Goal: Task Accomplishment & Management: Manage account settings

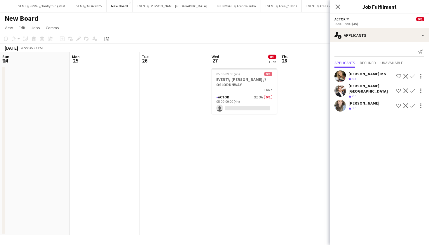
scroll to position [0, 168]
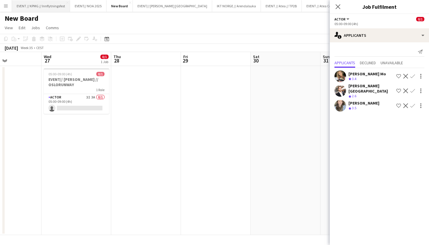
click at [57, 8] on button "EVENT // KPMG // Innflytningsfest Close" at bounding box center [41, 5] width 58 height 11
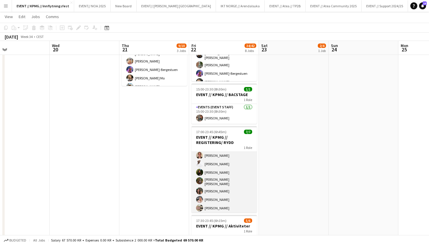
scroll to position [10, 0]
click at [240, 145] on div "1 Role" at bounding box center [223, 147] width 65 height 5
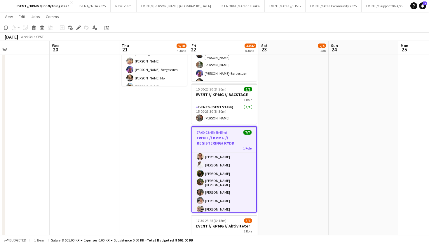
click at [80, 32] on app-toolbar "Copy Paste Paste Command V Paste with crew Command Shift V Paste linked Job [GE…" at bounding box center [214, 28] width 429 height 10
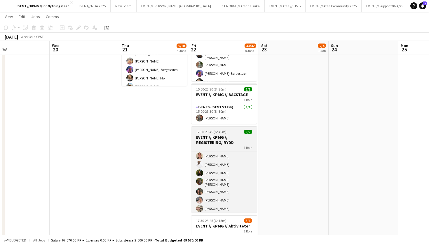
click at [242, 141] on h3 "EVENT // KPMG // REGISTERING/ RYDD" at bounding box center [223, 139] width 65 height 10
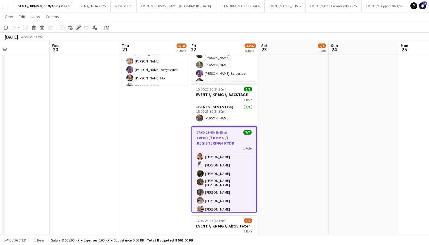
click at [79, 27] on icon at bounding box center [78, 27] width 3 height 3
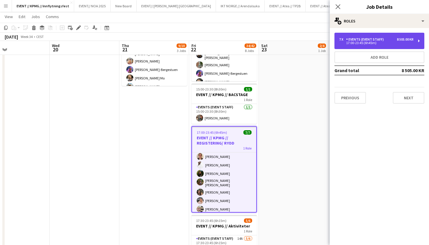
click at [376, 41] on div "17:00-23:45 (6h45m)" at bounding box center [376, 42] width 74 height 3
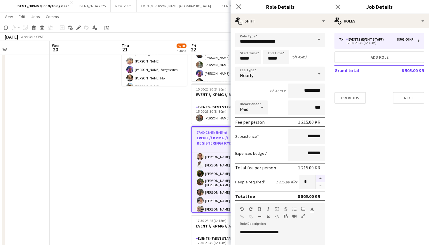
click at [319, 180] on button "button" at bounding box center [319, 178] width 9 height 8
type input "*"
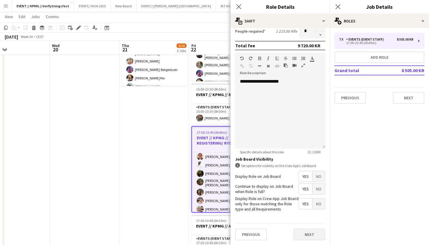
scroll to position [150, 0]
click at [313, 234] on button "Next" at bounding box center [308, 234] width 31 height 12
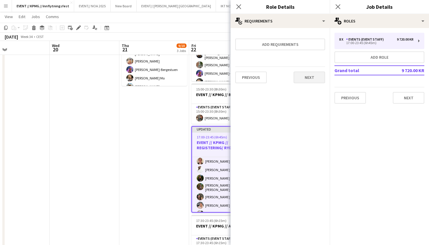
click at [313, 79] on button "Next" at bounding box center [308, 77] width 31 height 12
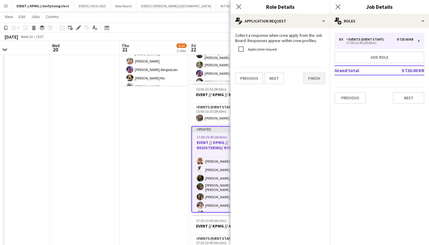
click at [319, 81] on button "Finish" at bounding box center [314, 78] width 22 height 12
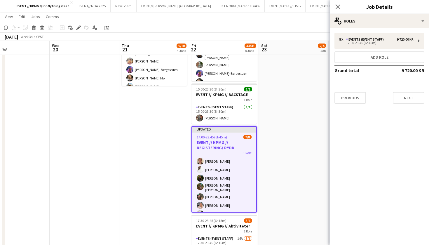
click at [279, 149] on app-date-cell "08:00-16:00 (8h) 2/4 EVENT // KPMG // tilbakelevering 1 Role Events (Event Staf…" at bounding box center [294, 222] width 70 height 624
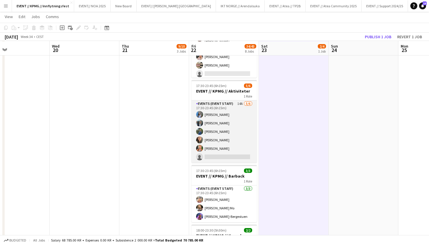
scroll to position [289, 0]
click at [230, 139] on app-card-role "Events (Event Staff) 14A [DATE] 17:30-23:45 (6h15m) [PERSON_NAME] [PERSON_NAME]…" at bounding box center [223, 132] width 65 height 62
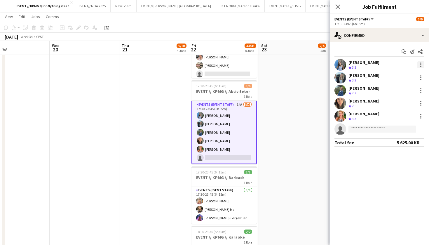
click at [420, 64] on div at bounding box center [420, 64] width 7 height 7
click at [408, 90] on span "Switch crew" at bounding box center [401, 89] width 36 height 5
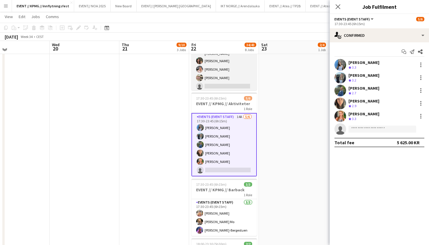
click at [212, 81] on app-card-role "Events (Event Staff) 5A [DATE] 17:00-23:45 (6h45m) [PERSON_NAME] [PERSON_NAME] …" at bounding box center [223, 51] width 65 height 81
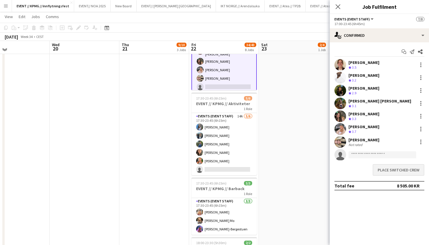
click at [390, 169] on button "Place switched crew" at bounding box center [398, 170] width 52 height 12
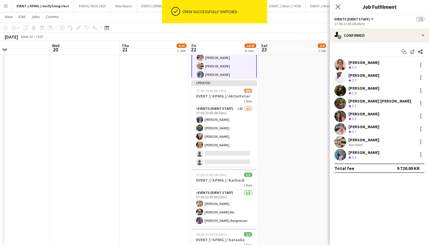
click at [293, 138] on app-date-cell "08:00-16:00 (8h) 2/4 EVENT // KPMG // tilbakelevering 1 Role Events (Event Staf…" at bounding box center [294, 88] width 70 height 624
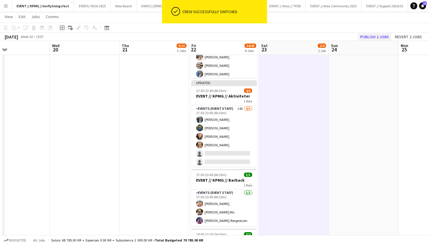
click at [379, 35] on button "Publish 2 jobs" at bounding box center [374, 37] width 34 height 8
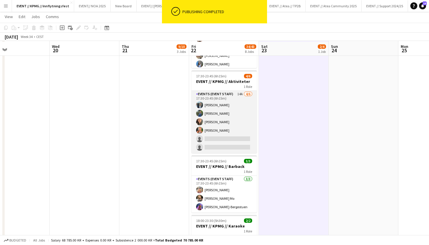
scroll to position [299, 0]
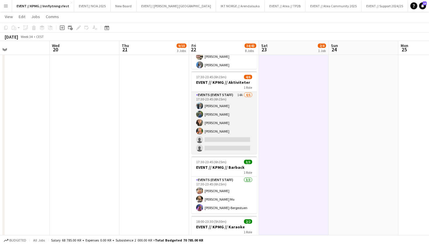
click at [236, 133] on app-card-role "Events (Event Staff) 14A [DATE] 17:30-23:45 (6h15m) [PERSON_NAME] [PERSON_NAME]…" at bounding box center [223, 123] width 65 height 62
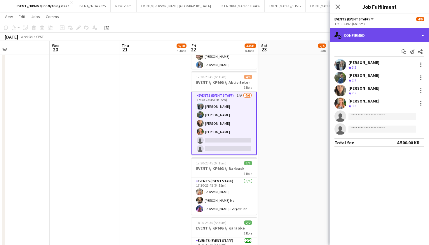
click at [379, 37] on div "single-neutral-actions-check-2 Confirmed" at bounding box center [378, 35] width 99 height 14
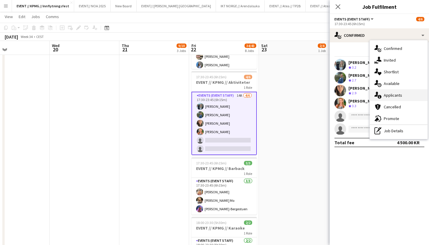
click at [406, 91] on div "single-neutral-actions-information Applicants" at bounding box center [398, 95] width 58 height 12
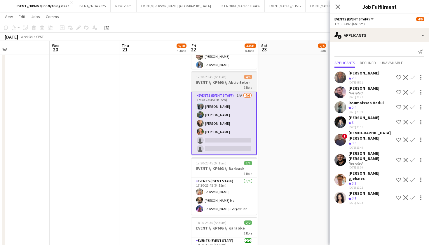
click at [231, 81] on h3 "EVENT // KPMG // Aktiviteter" at bounding box center [223, 82] width 65 height 5
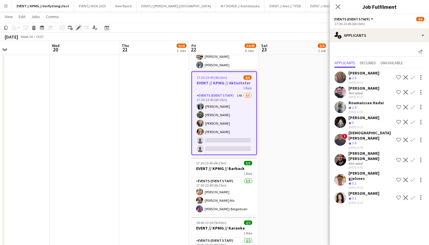
click at [80, 28] on icon "Edit" at bounding box center [78, 27] width 5 height 5
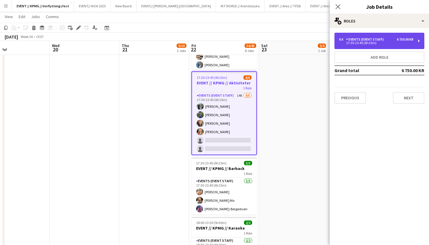
click at [396, 45] on div "6 x Events (Event Staff) 6 750.00 KR 17:30-23:45 (6h15m)" at bounding box center [379, 41] width 90 height 16
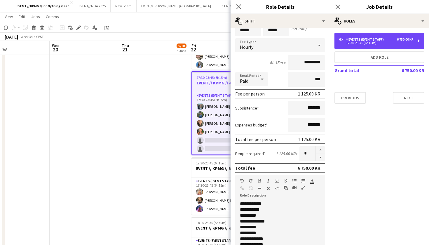
scroll to position [34, 0]
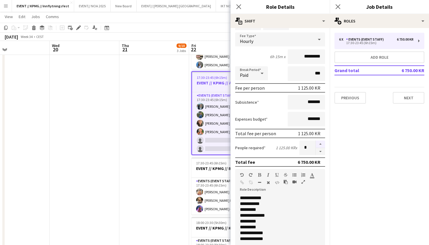
click at [323, 145] on button "button" at bounding box center [319, 144] width 9 height 8
click at [321, 152] on button "button" at bounding box center [319, 151] width 9 height 7
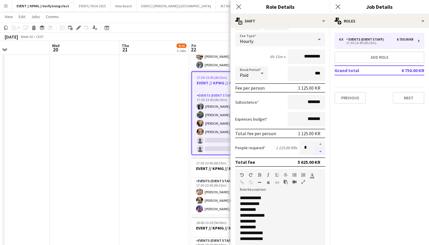
click at [321, 152] on button "button" at bounding box center [319, 151] width 9 height 7
type input "*"
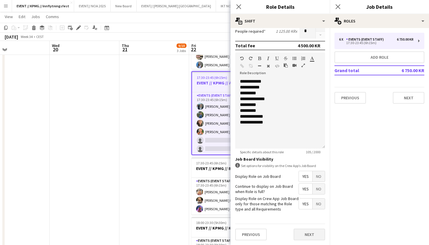
scroll to position [150, 0]
click at [312, 234] on button "Next" at bounding box center [308, 234] width 31 height 12
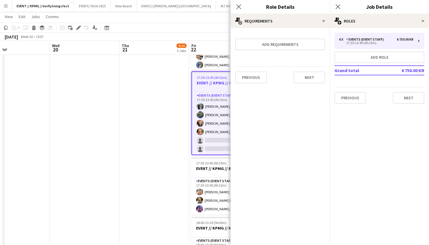
scroll to position [0, 0]
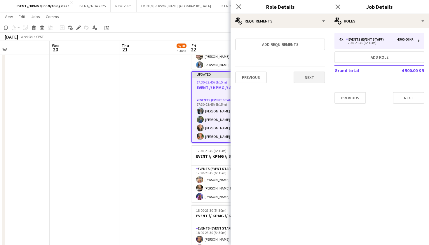
click at [315, 79] on button "Next" at bounding box center [308, 77] width 31 height 12
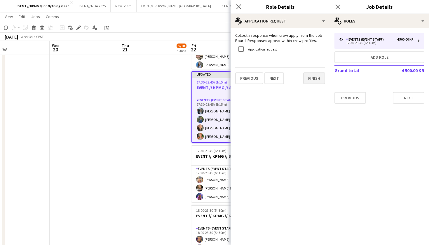
click at [318, 77] on button "Finish" at bounding box center [314, 78] width 22 height 12
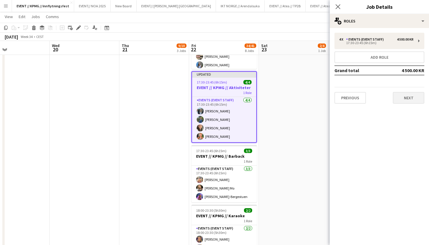
click at [408, 98] on button "Next" at bounding box center [407, 98] width 31 height 12
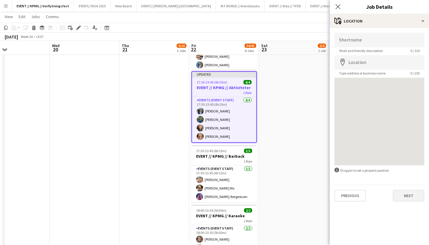
click at [402, 196] on button "Next" at bounding box center [407, 195] width 31 height 12
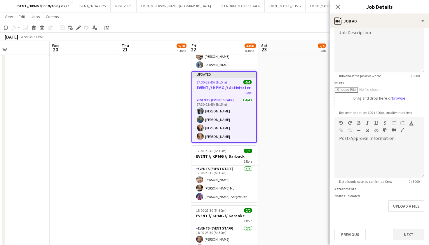
scroll to position [45, 0]
click at [409, 234] on button "Next" at bounding box center [407, 234] width 31 height 12
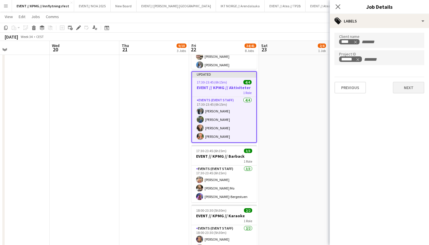
click at [406, 87] on button "Next" at bounding box center [407, 88] width 31 height 12
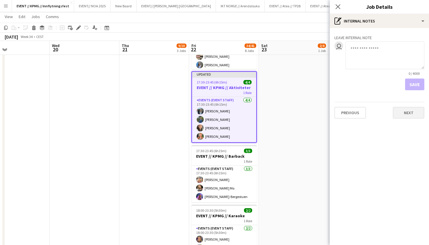
click at [407, 113] on button "Next" at bounding box center [407, 113] width 31 height 12
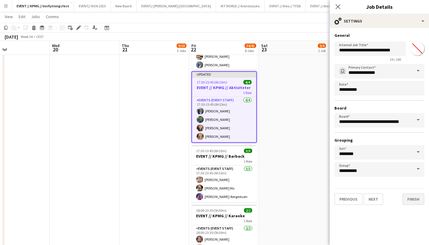
click at [417, 199] on button "Finish" at bounding box center [413, 199] width 22 height 12
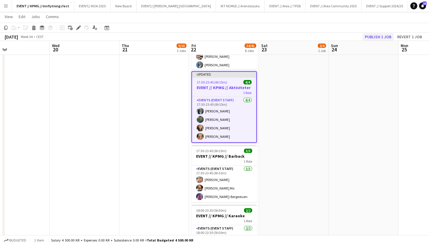
click at [381, 35] on button "Publish 1 job" at bounding box center [377, 37] width 31 height 8
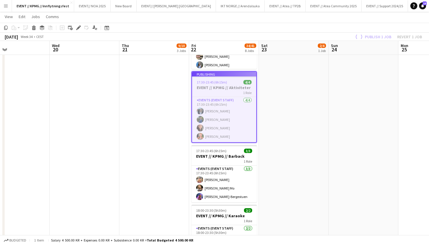
click at [318, 119] on app-date-cell "08:00-16:00 (8h) 2/4 EVENT // KPMG // tilbakelevering 1 Role Events (Event Staf…" at bounding box center [294, 79] width 70 height 624
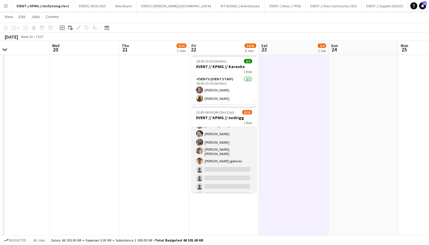
scroll to position [25, 0]
click at [238, 159] on app-card-role "Events (Event Staff) 11I 3A [DATE] 23:45-04:00 (4h15m) [PERSON_NAME] [PERSON_NA…" at bounding box center [223, 150] width 65 height 98
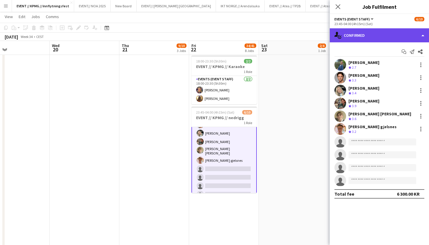
click at [375, 36] on div "single-neutral-actions-check-2 Confirmed" at bounding box center [378, 35] width 99 height 14
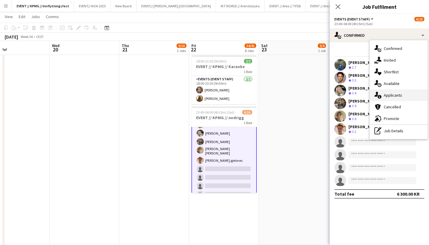
click at [395, 98] on div "single-neutral-actions-information Applicants" at bounding box center [398, 95] width 58 height 12
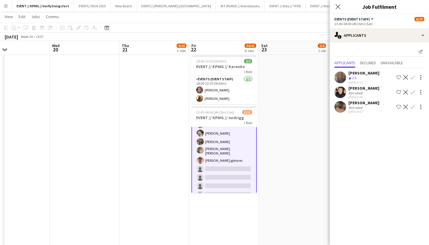
click at [413, 104] on app-icon "Confirm" at bounding box center [412, 106] width 5 height 5
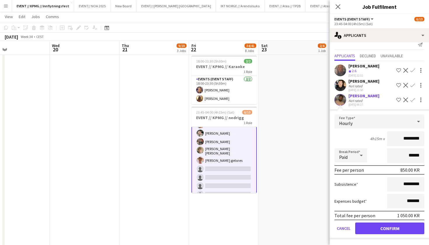
scroll to position [7, 0]
click at [384, 229] on button "Confirm" at bounding box center [389, 228] width 69 height 12
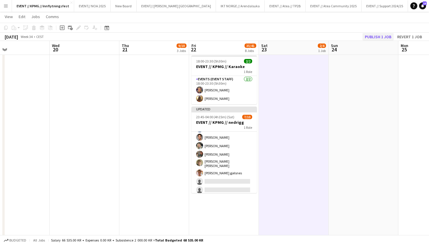
click at [389, 34] on button "Publish 1 job" at bounding box center [377, 37] width 31 height 8
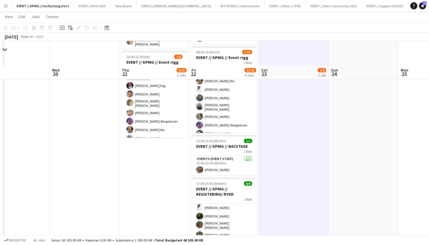
scroll to position [75, 0]
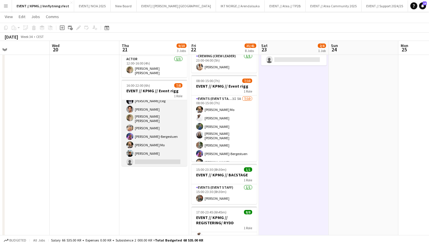
click at [171, 144] on app-card-role "Events (Event Staff) 4I 3A [DATE] 16:00-22:00 (6h) [PERSON_NAME] Eeg [PERSON_NA…" at bounding box center [154, 127] width 65 height 81
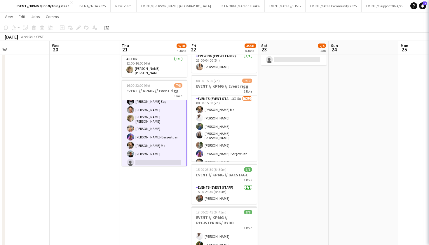
scroll to position [13, 0]
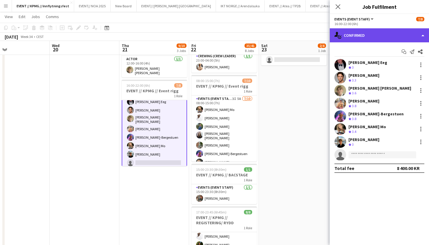
click at [396, 34] on div "single-neutral-actions-check-2 Confirmed" at bounding box center [378, 35] width 99 height 14
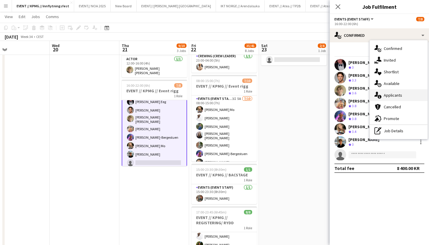
click at [412, 92] on div "single-neutral-actions-information Applicants" at bounding box center [398, 95] width 58 height 12
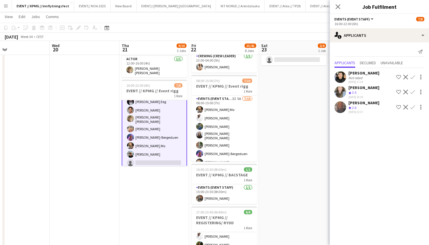
click at [415, 92] on button "Confirm" at bounding box center [412, 91] width 7 height 7
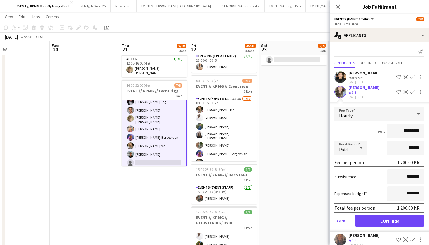
click at [390, 217] on button "Confirm" at bounding box center [389, 221] width 69 height 12
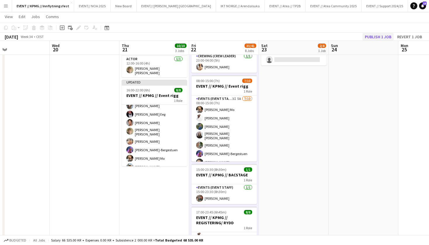
click at [380, 34] on button "Publish 1 job" at bounding box center [377, 37] width 31 height 8
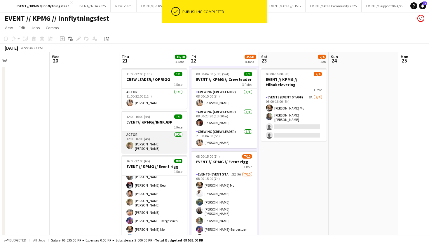
scroll to position [0, 0]
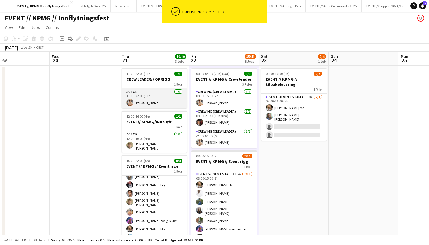
click at [146, 94] on app-card-role "Actor [DATE] 11:00-22:00 (11h) [PERSON_NAME]" at bounding box center [154, 98] width 65 height 20
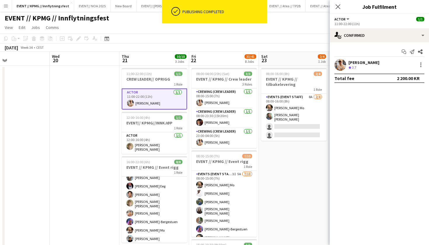
click at [345, 61] on div at bounding box center [340, 65] width 12 height 12
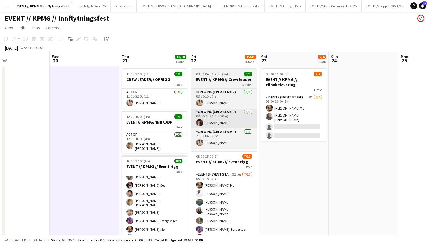
scroll to position [0, 0]
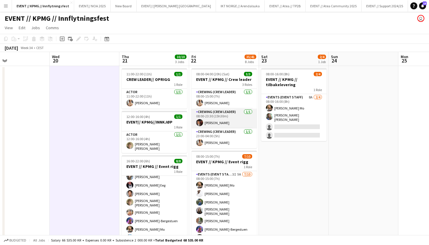
click at [224, 120] on app-card-role "Crewing (Crew Leader) [DATE] 08:00-23:30 (15h30m) [PERSON_NAME]" at bounding box center [223, 118] width 65 height 20
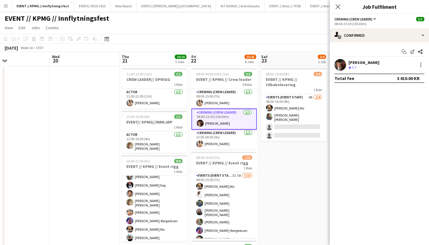
click at [346, 64] on div "[PERSON_NAME] Crew rating 3.7" at bounding box center [378, 65] width 99 height 12
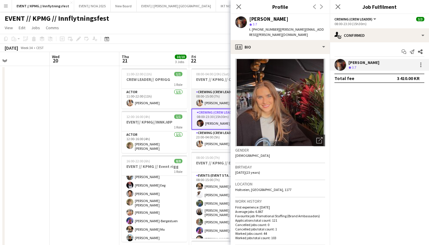
click at [200, 106] on app-user-avatar at bounding box center [199, 102] width 7 height 7
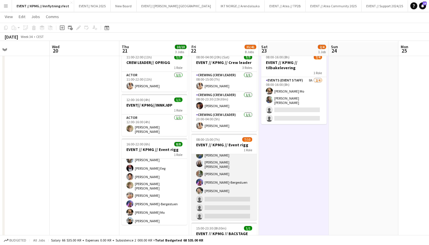
scroll to position [17, 0]
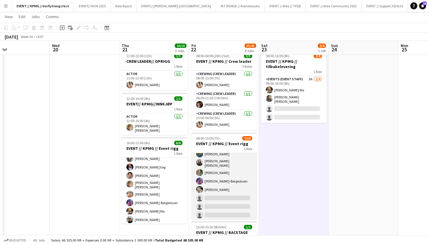
click at [213, 195] on app-card-role "Events (Event Staff) 3I 5A [DATE] 08:00-15:00 (7h) [PERSON_NAME] Mo [PERSON_NAM…" at bounding box center [223, 172] width 65 height 98
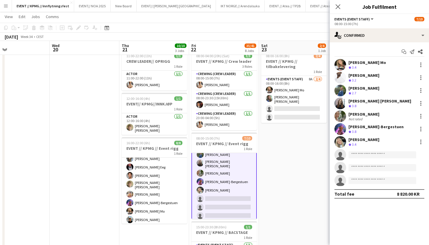
click at [360, 47] on div "Start chat Send notification Share" at bounding box center [379, 52] width 90 height 10
click at [366, 44] on div "Start chat Send notification Share [PERSON_NAME] Mo Crew rating 3.4 [PERSON_NAM…" at bounding box center [378, 122] width 99 height 161
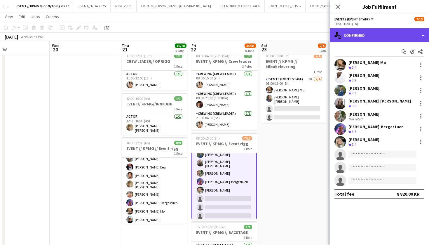
click at [370, 36] on div "single-neutral-actions-check-2 Confirmed" at bounding box center [378, 35] width 99 height 14
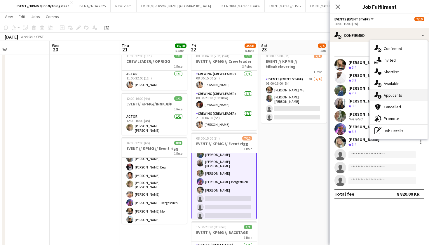
click at [387, 98] on div "single-neutral-actions-information Applicants" at bounding box center [398, 95] width 58 height 12
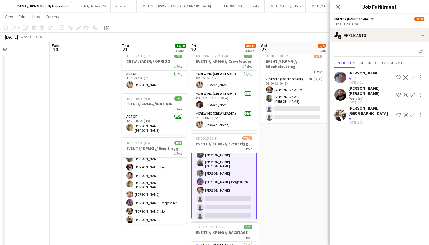
click at [340, 75] on app-user-avatar at bounding box center [340, 77] width 12 height 12
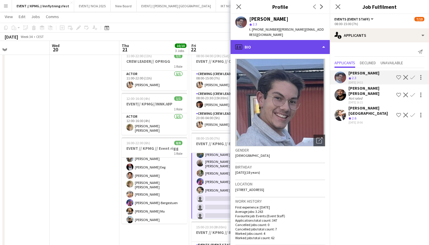
click at [306, 40] on div "profile Bio" at bounding box center [279, 47] width 99 height 14
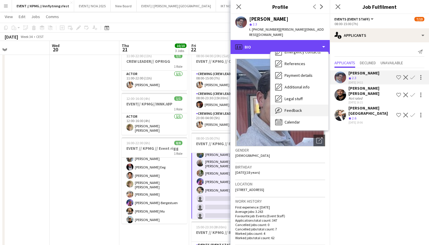
scroll to position [55, 0]
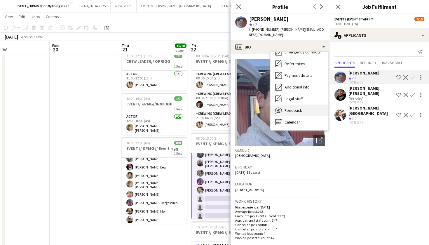
click at [296, 108] on span "Feedback" at bounding box center [292, 110] width 17 height 5
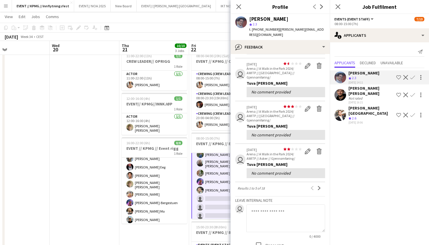
scroll to position [117, 0]
click at [317, 184] on button "Next" at bounding box center [318, 187] width 7 height 7
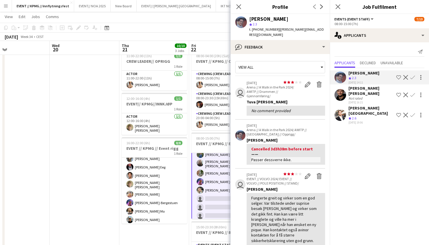
scroll to position [143, 0]
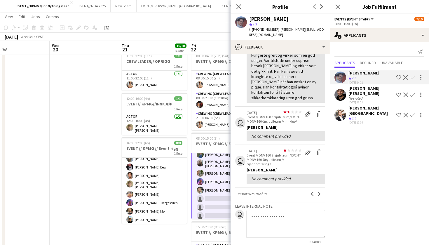
click at [317, 173] on div "View all user star star star star star star star star star star [DATE] Arena //…" at bounding box center [280, 94] width 90 height 356
click at [321, 192] on app-icon "Next" at bounding box center [319, 194] width 4 height 4
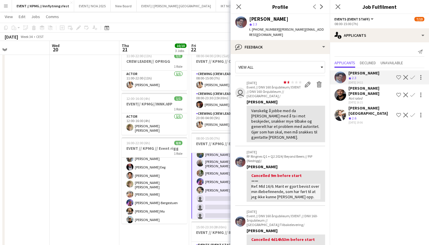
click at [339, 73] on app-user-avatar at bounding box center [340, 77] width 12 height 12
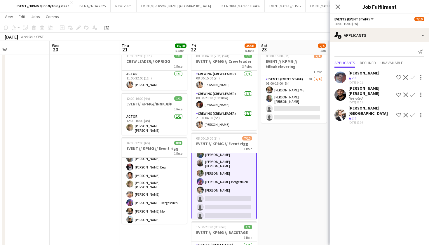
click at [339, 73] on app-user-avatar at bounding box center [340, 77] width 12 height 12
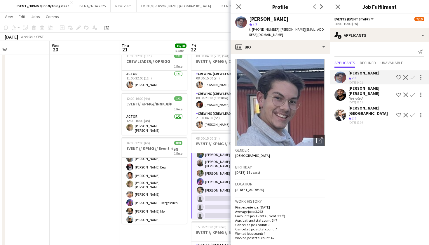
click at [338, 89] on app-user-avatar at bounding box center [340, 95] width 12 height 12
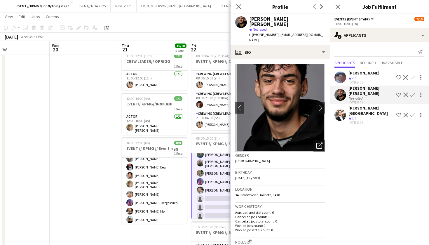
click at [339, 109] on app-user-avatar at bounding box center [340, 115] width 12 height 12
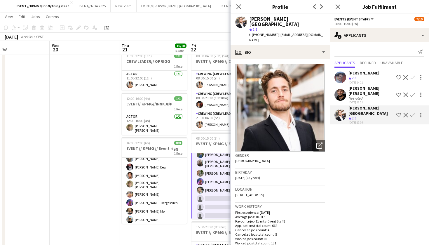
click at [336, 78] on app-user-avatar at bounding box center [340, 77] width 12 height 12
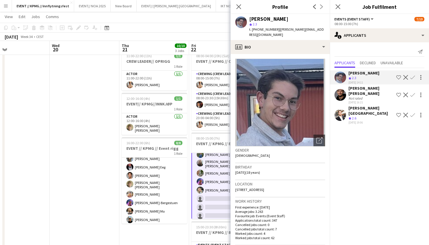
scroll to position [17, 0]
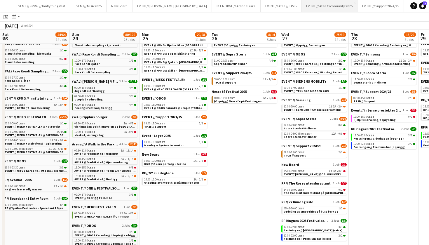
scroll to position [0, 131]
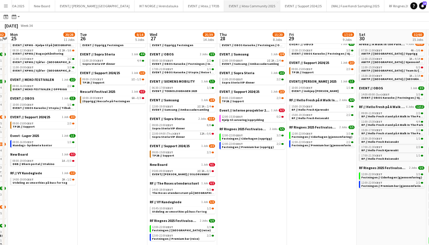
click at [224, 1] on button "EVENT // Atea Community 2025 Close" at bounding box center [252, 5] width 56 height 11
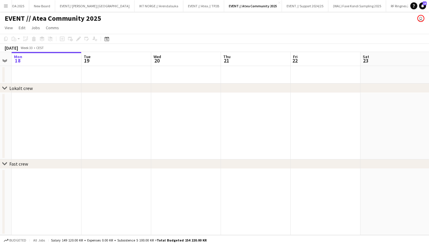
scroll to position [0, 201]
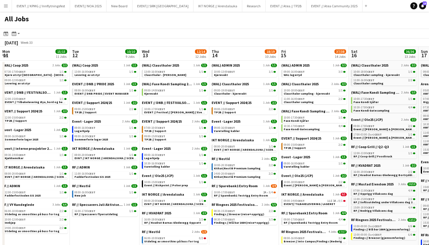
scroll to position [0, 139]
